Goal: Transaction & Acquisition: Subscribe to service/newsletter

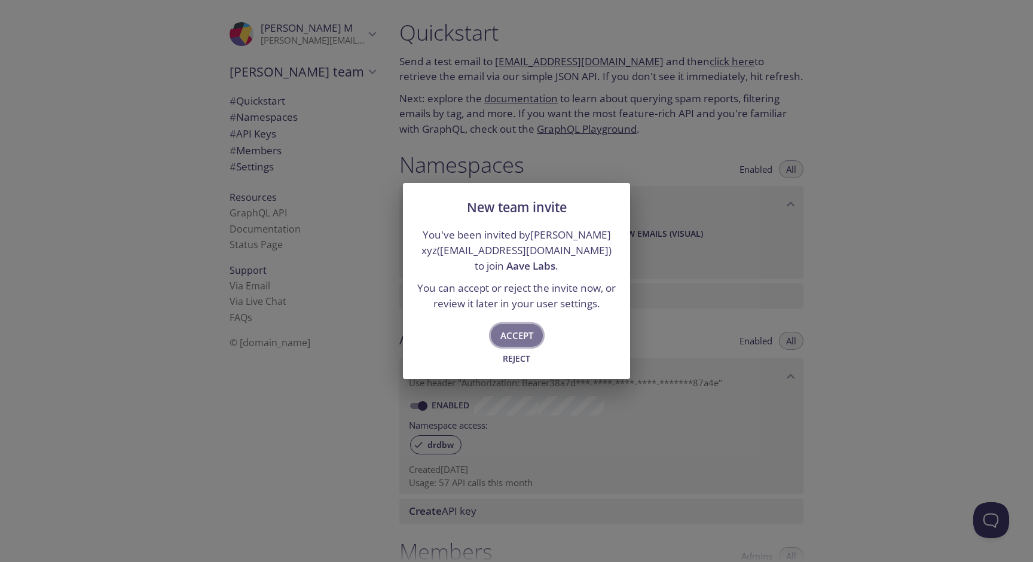
click at [526, 336] on span "Accept" at bounding box center [517, 336] width 33 height 16
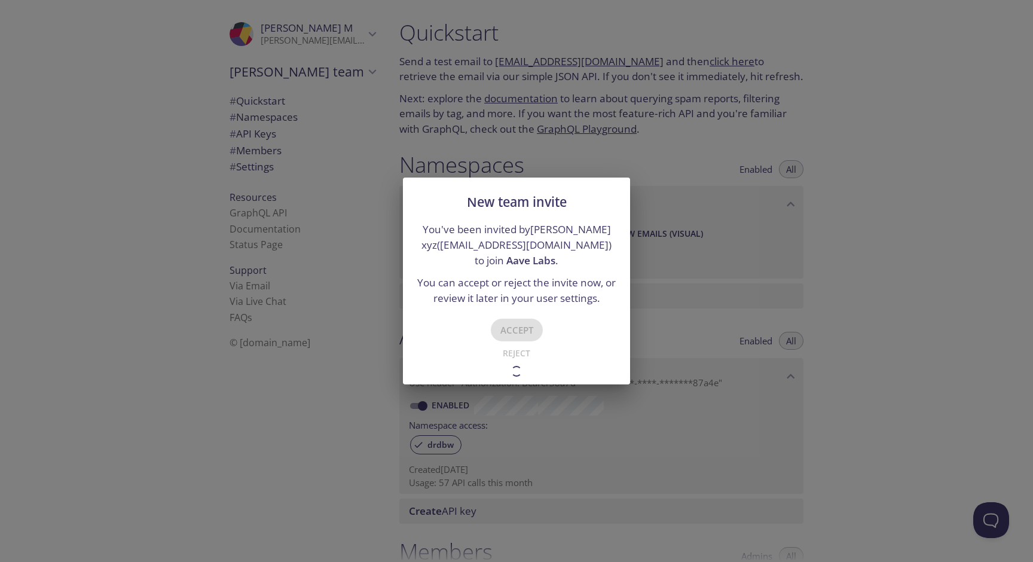
type input "Aave Labs"
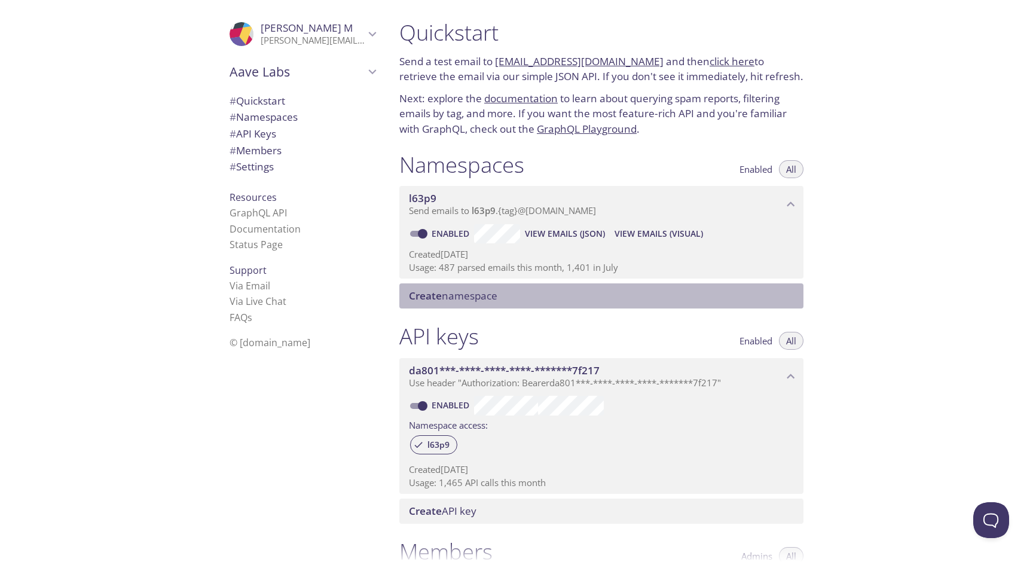
click at [489, 304] on div "Create namespace" at bounding box center [601, 295] width 404 height 25
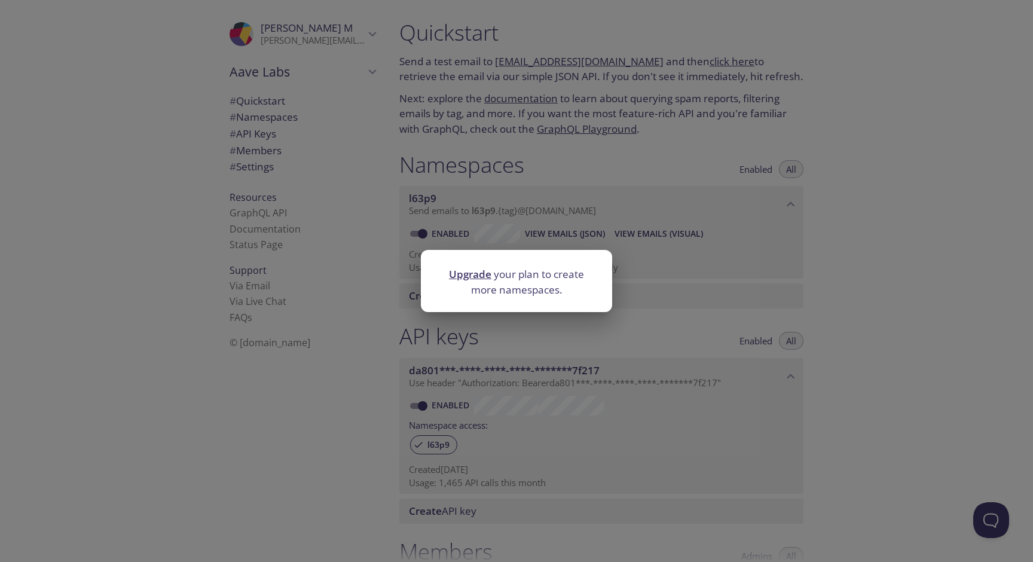
click at [638, 330] on div "Upgrade your plan to create more namespaces." at bounding box center [516, 281] width 1033 height 562
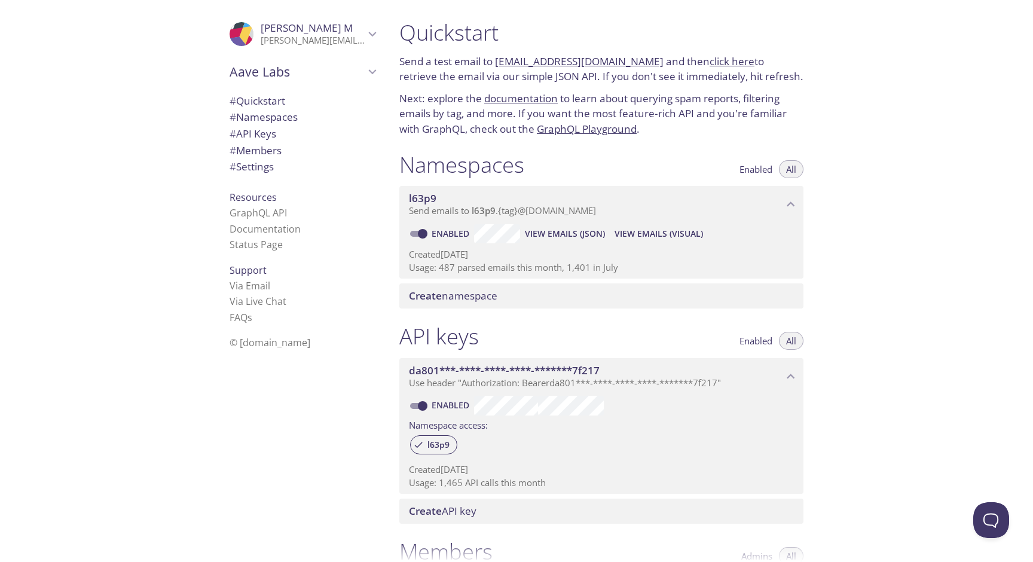
click at [572, 234] on span "View Emails (JSON)" at bounding box center [565, 234] width 80 height 14
click at [280, 117] on span "# Namespaces" at bounding box center [264, 117] width 68 height 14
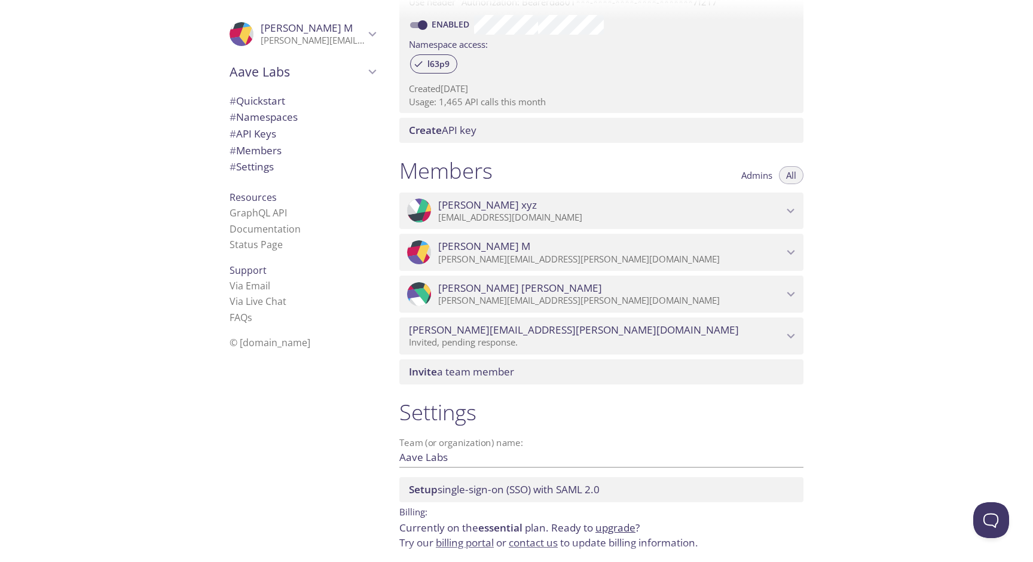
scroll to position [429, 0]
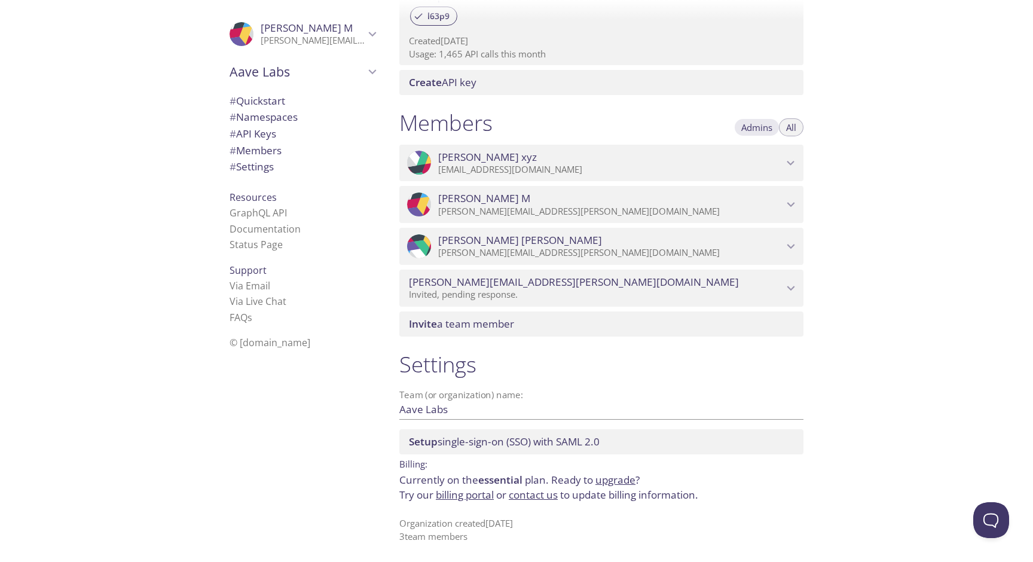
click at [768, 127] on span "Admins" at bounding box center [757, 127] width 31 height 0
click at [791, 127] on span "All" at bounding box center [791, 127] width 10 height 0
click at [615, 480] on link "upgrade" at bounding box center [616, 480] width 40 height 14
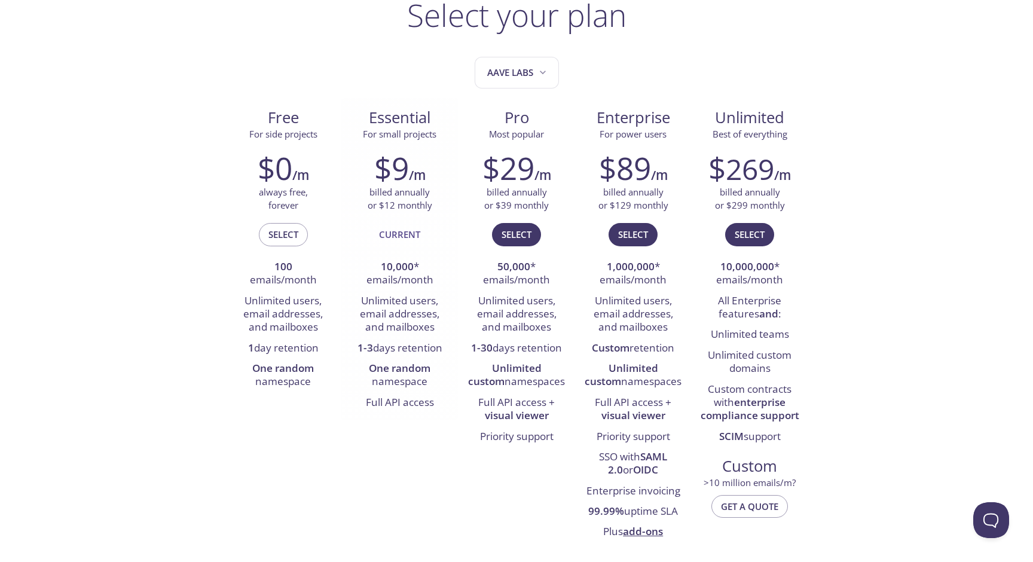
scroll to position [105, 0]
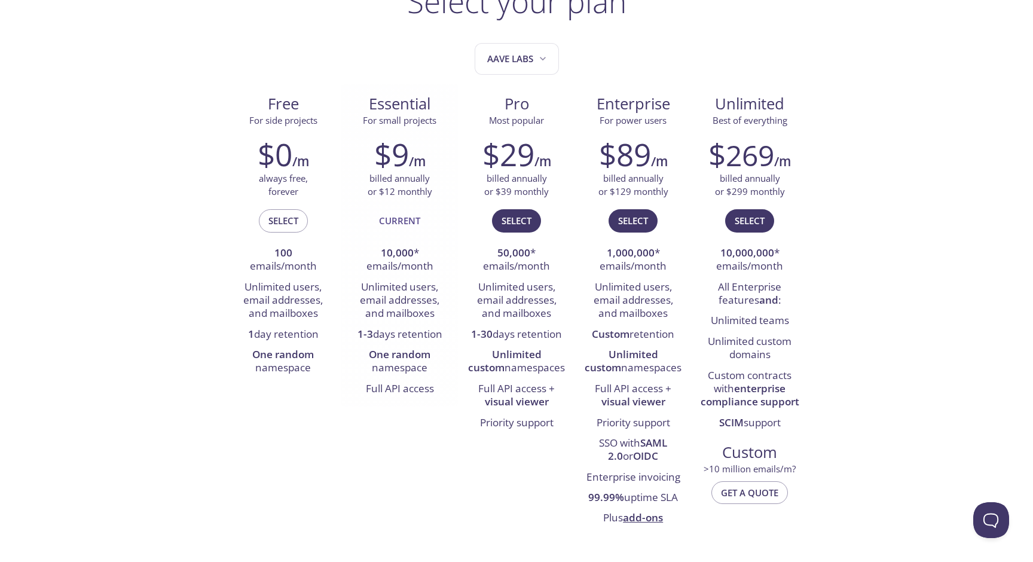
click at [399, 108] on span "Essential" at bounding box center [399, 104] width 97 height 20
copy span "Essential"
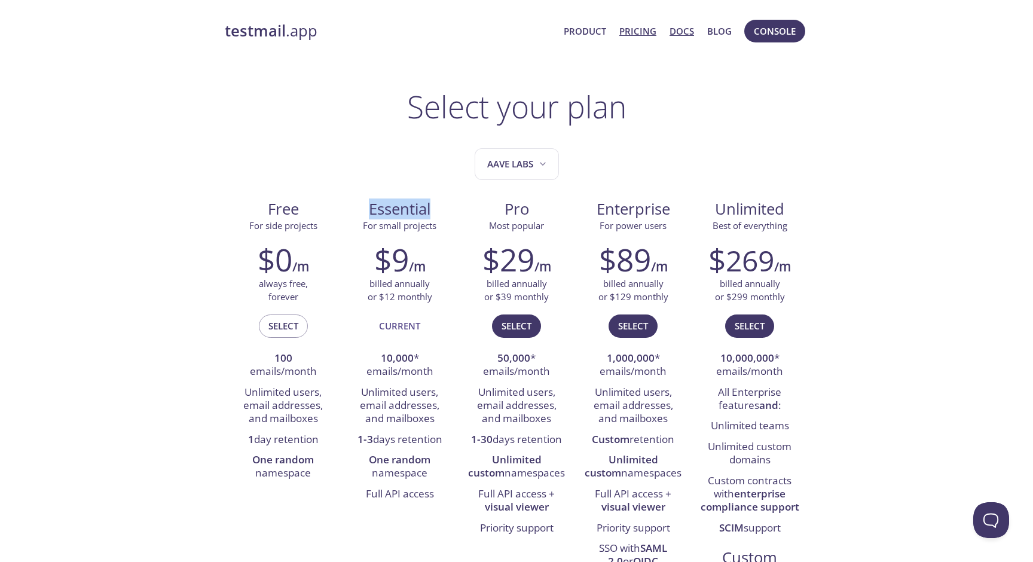
click at [687, 26] on link "Docs" at bounding box center [682, 31] width 25 height 16
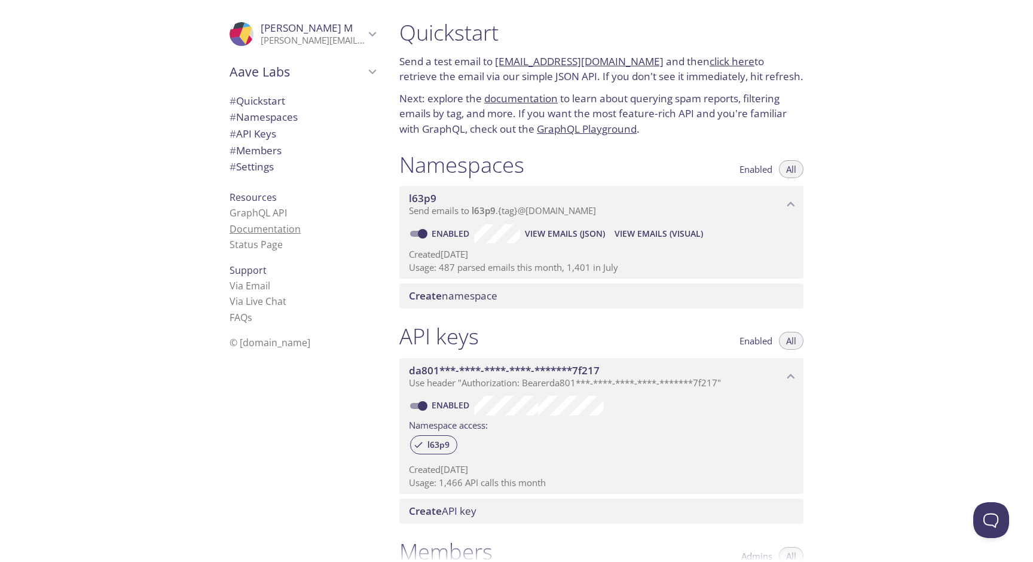
click at [272, 225] on link "Documentation" at bounding box center [265, 228] width 71 height 13
